Goal: Task Accomplishment & Management: Use online tool/utility

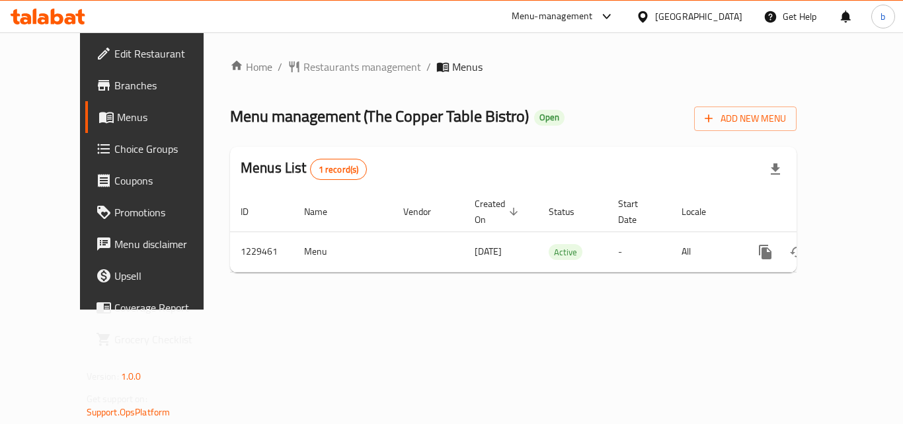
click at [114, 157] on span "Choice Groups" at bounding box center [167, 149] width 106 height 16
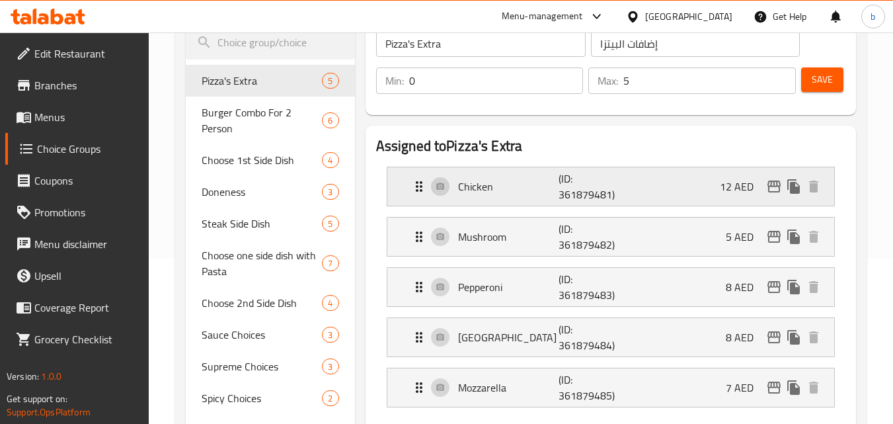
scroll to position [198, 0]
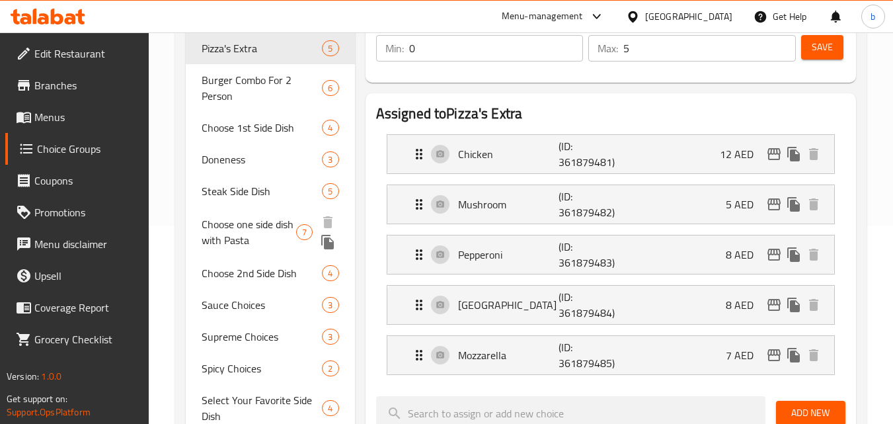
click at [251, 231] on span "Choose one side dish with Pasta" at bounding box center [249, 232] width 95 height 32
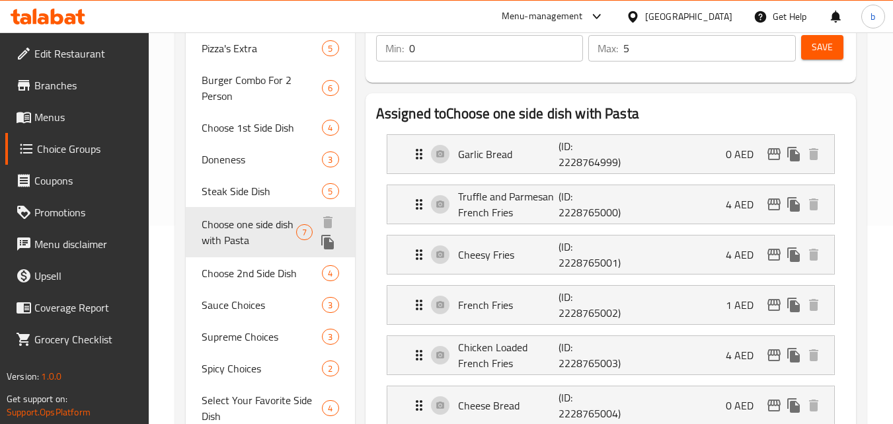
type input "Choose one side dish with Pasta"
type input "اختر طبقث جانبي مع الباستا"
type input "1"
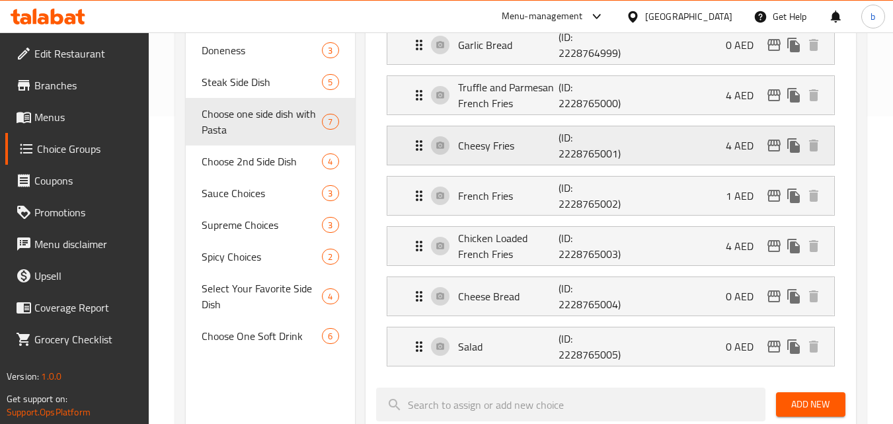
scroll to position [331, 0]
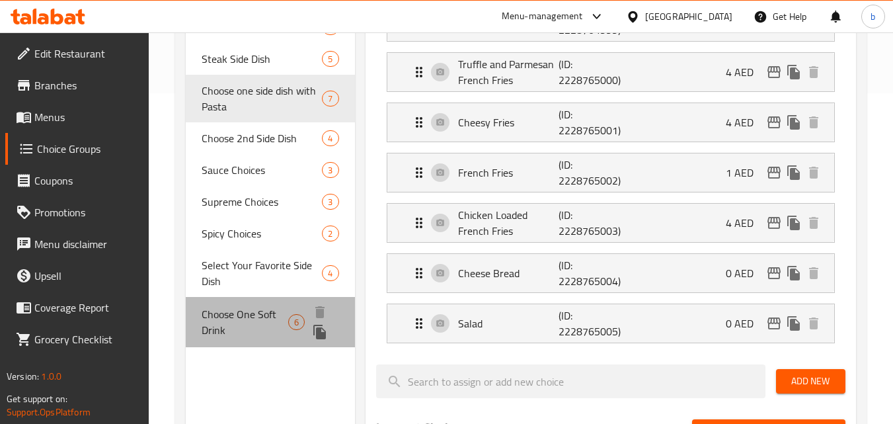
click at [267, 320] on span "Choose One Soft Drink" at bounding box center [245, 322] width 87 height 32
type input "Choose One Soft Drink"
type input "اختر مشروب غازي و احد"
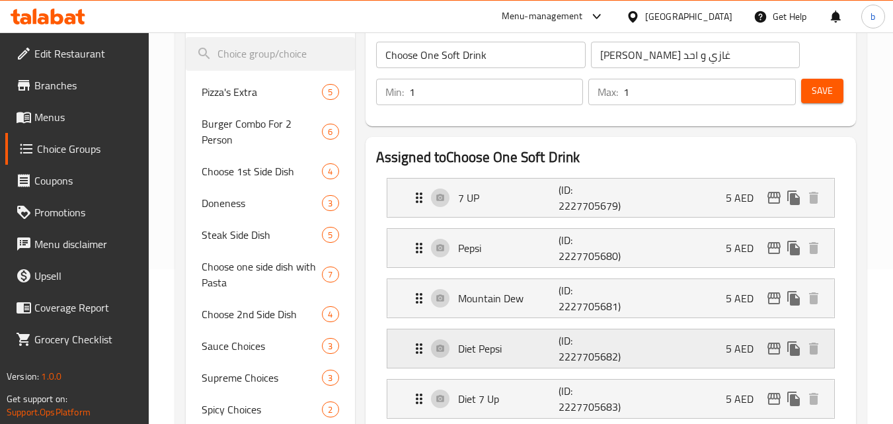
scroll to position [132, 0]
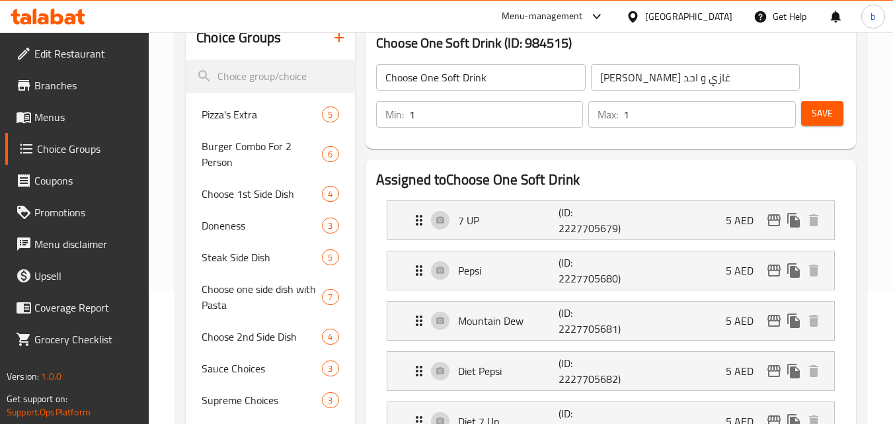
click at [83, 19] on icon at bounding box center [48, 17] width 75 height 16
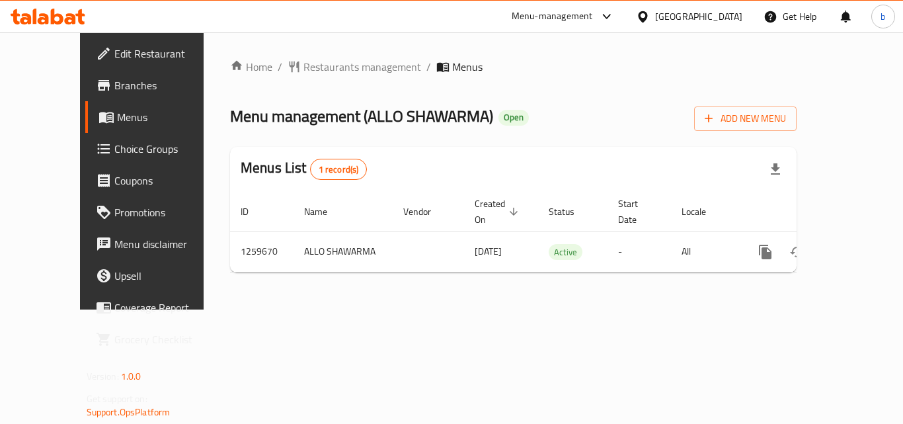
click at [96, 149] on icon at bounding box center [104, 149] width 16 height 16
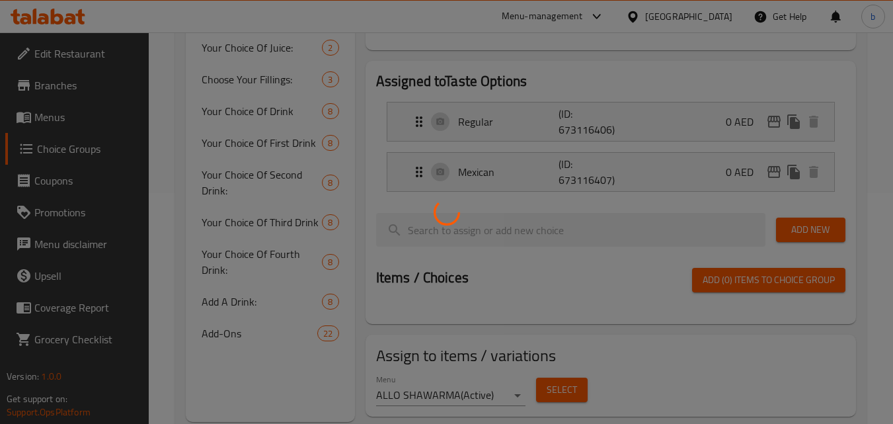
scroll to position [266, 0]
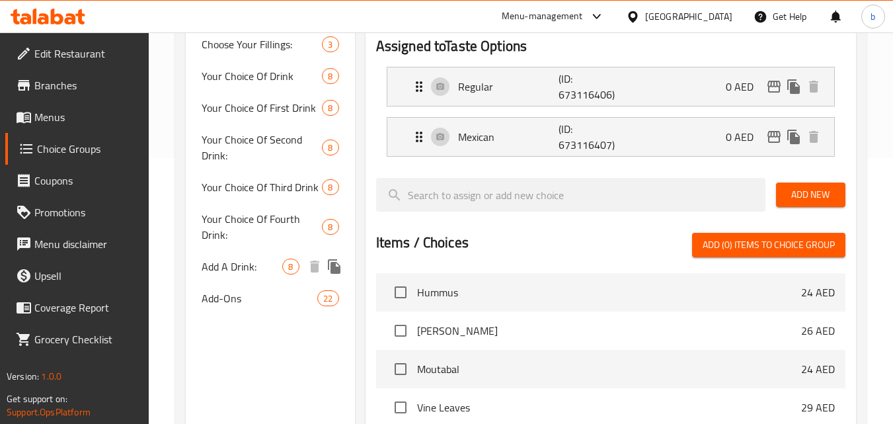
click at [240, 264] on span "Add A Drink:" at bounding box center [242, 266] width 81 height 16
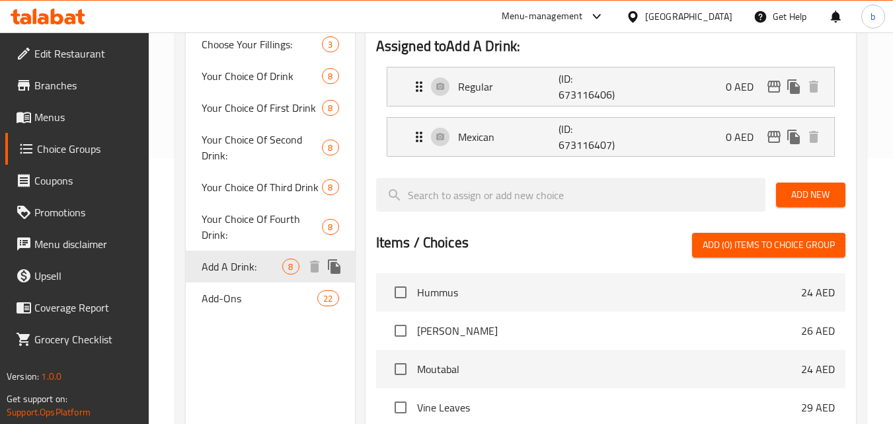
type input "Add A Drink:"
type input "أضف مشروبًا:"
type input "0"
type input "8"
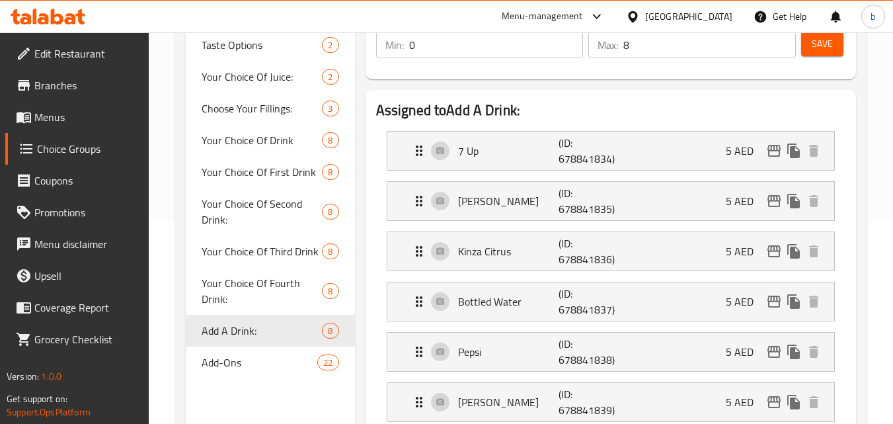
scroll to position [398, 0]
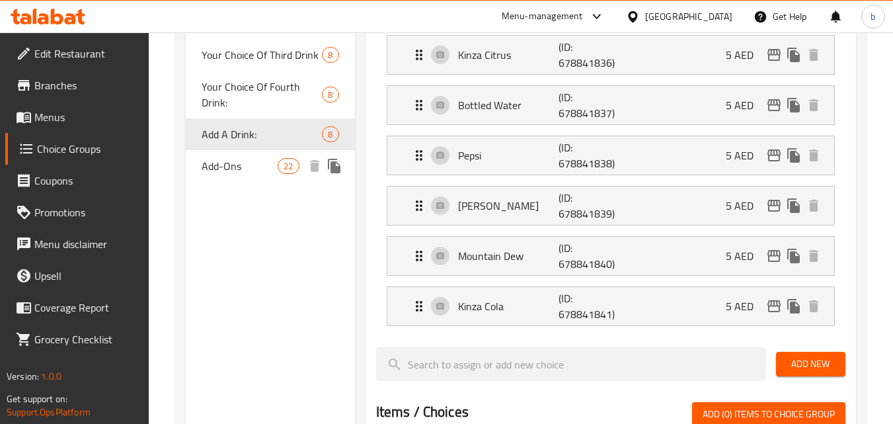
click at [225, 167] on span "Add-Ons" at bounding box center [240, 166] width 76 height 16
type input "Add-Ons"
type input "الإضافات"
type input "22"
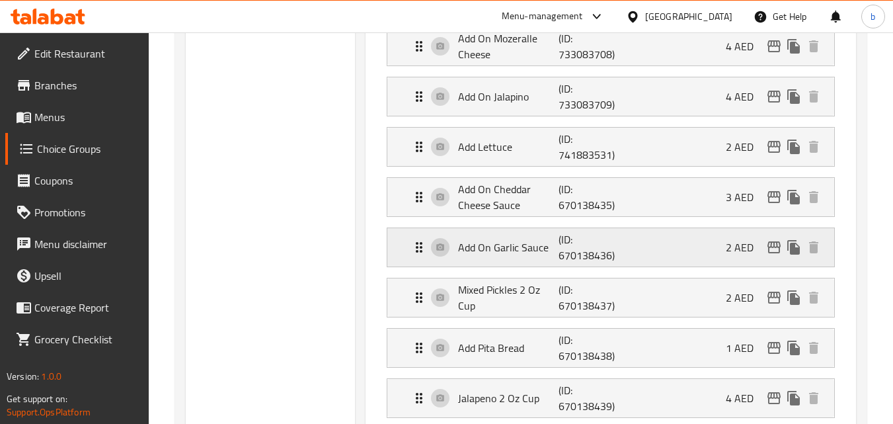
scroll to position [993, 0]
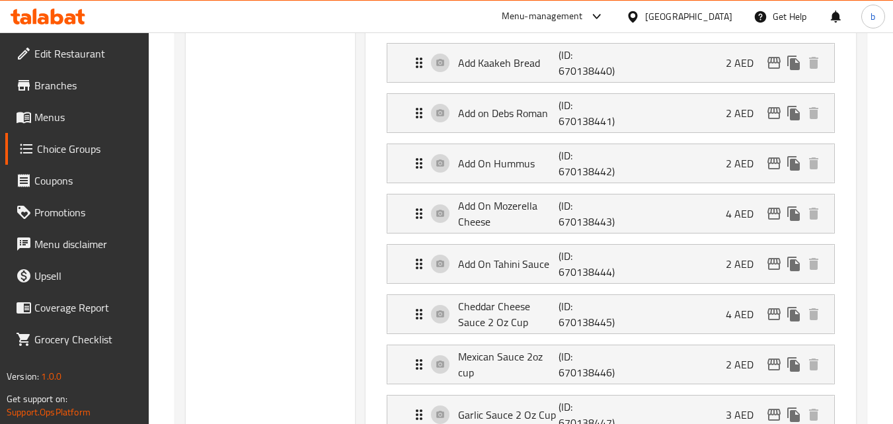
click at [73, 10] on icon at bounding box center [48, 17] width 75 height 16
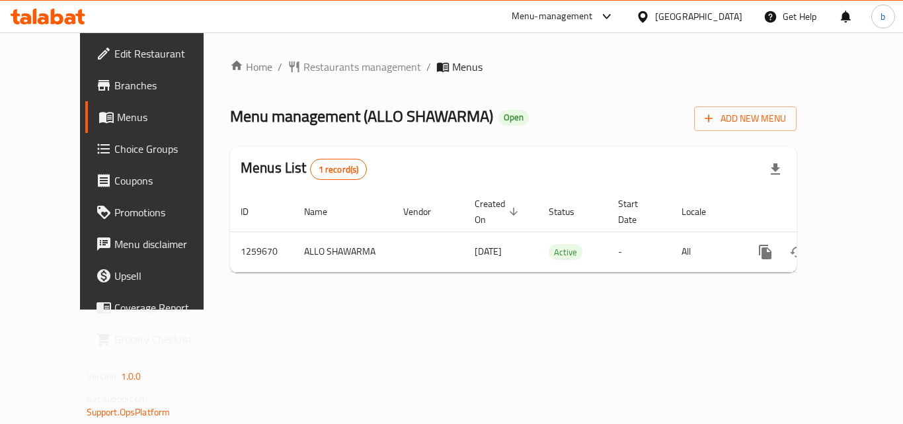
click at [114, 152] on span "Choice Groups" at bounding box center [167, 149] width 106 height 16
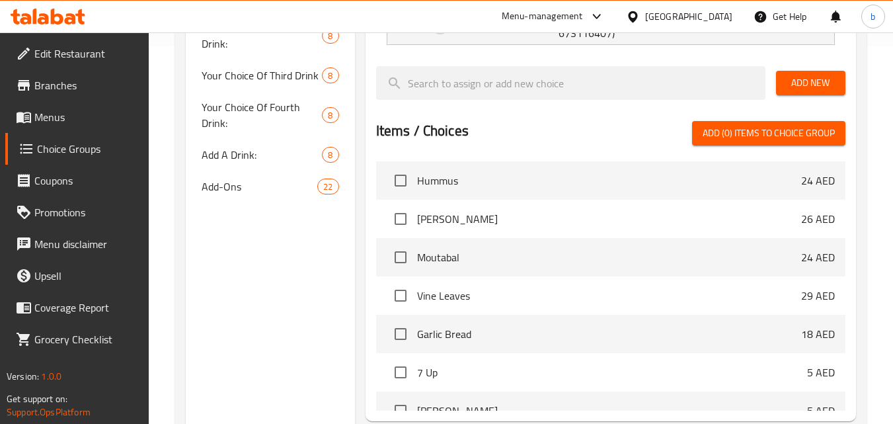
scroll to position [311, 0]
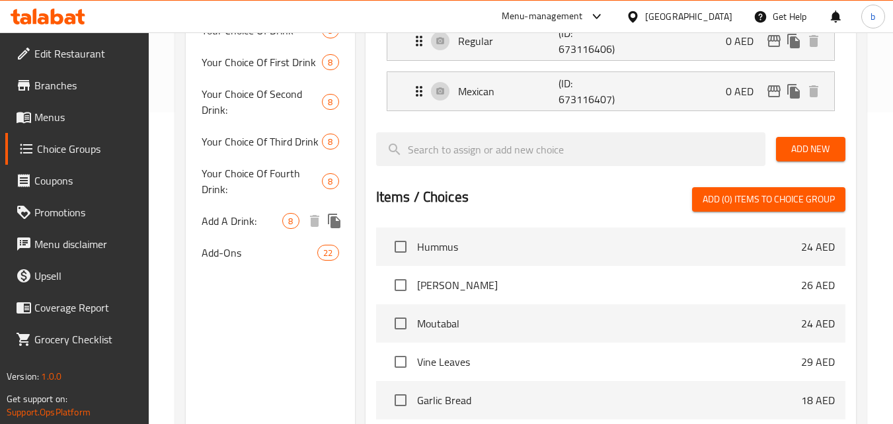
click at [227, 219] on span "Add A Drink:" at bounding box center [242, 221] width 81 height 16
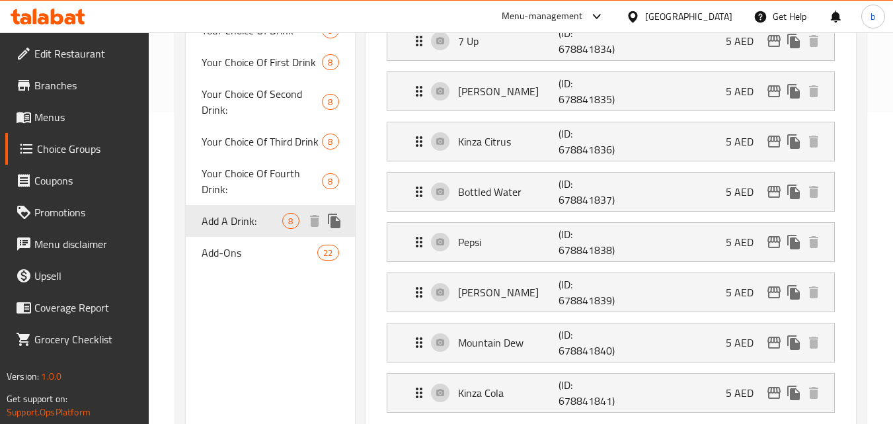
type input "Add A Drink:"
type input "أضف مشروبًا:"
type input "0"
type input "8"
click at [232, 253] on span "Add-Ons" at bounding box center [240, 253] width 76 height 16
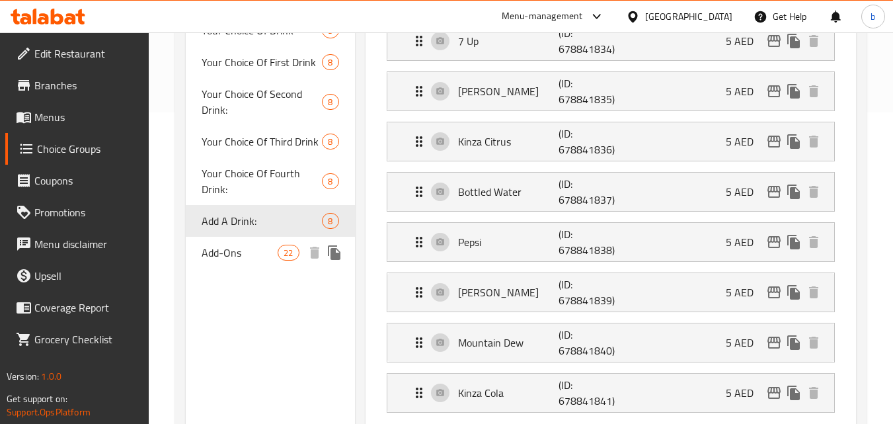
type input "Add-Ons"
type input "الإضافات"
type input "22"
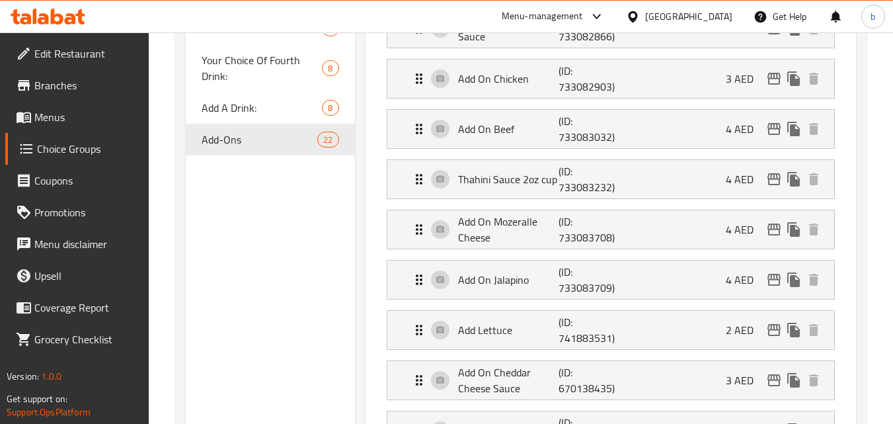
scroll to position [444, 0]
